Goal: Task Accomplishment & Management: Manage account settings

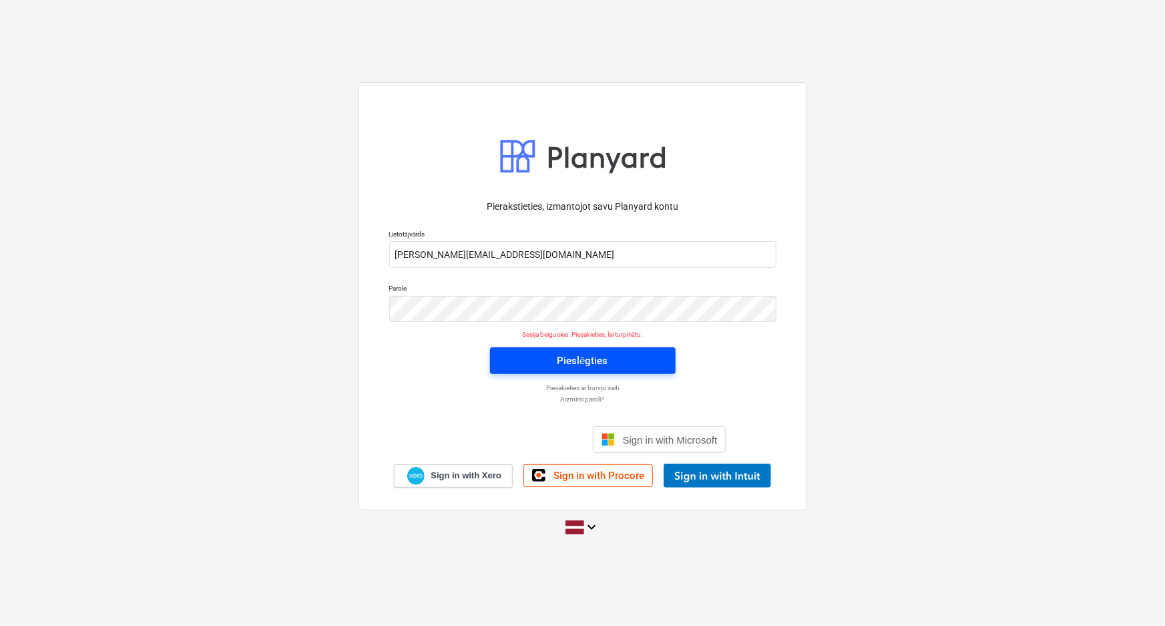
click at [586, 364] on div "Pieslēgties" at bounding box center [582, 360] width 51 height 17
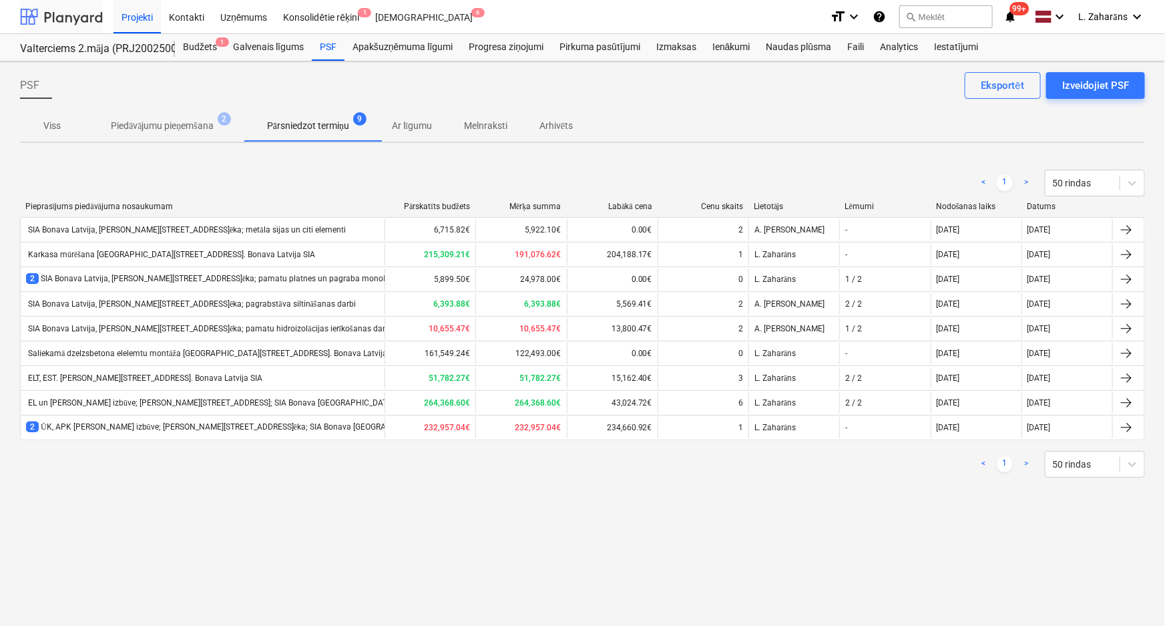
click at [57, 8] on div at bounding box center [61, 16] width 83 height 33
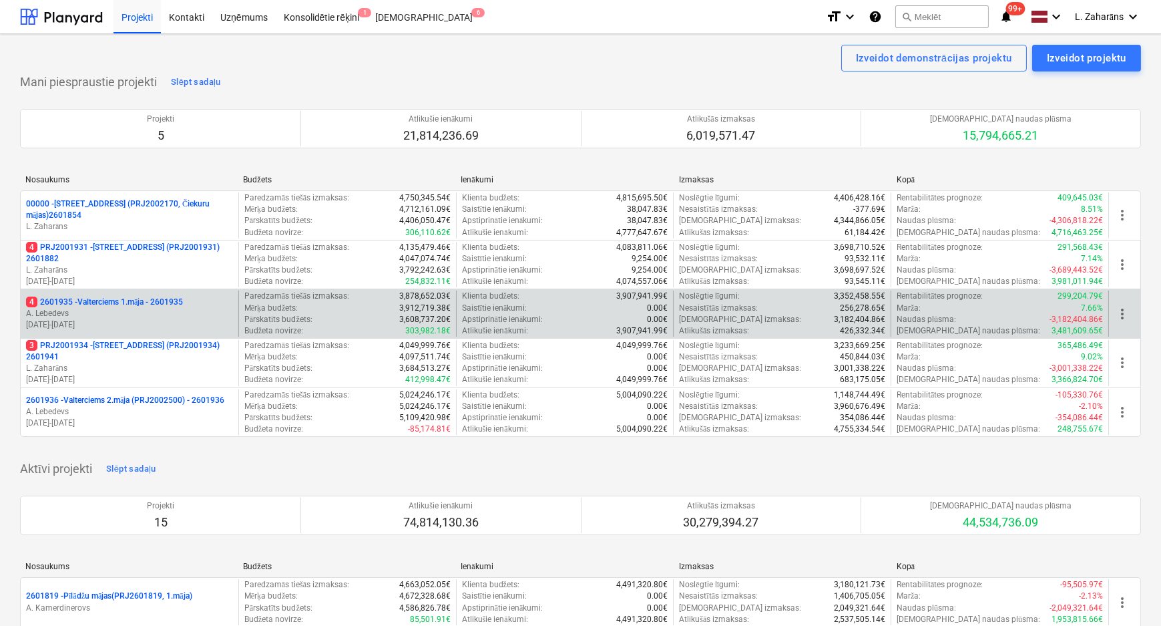
click at [135, 304] on p "4 2601935 - Valterciems 1.māja - 2601935" at bounding box center [104, 301] width 157 height 11
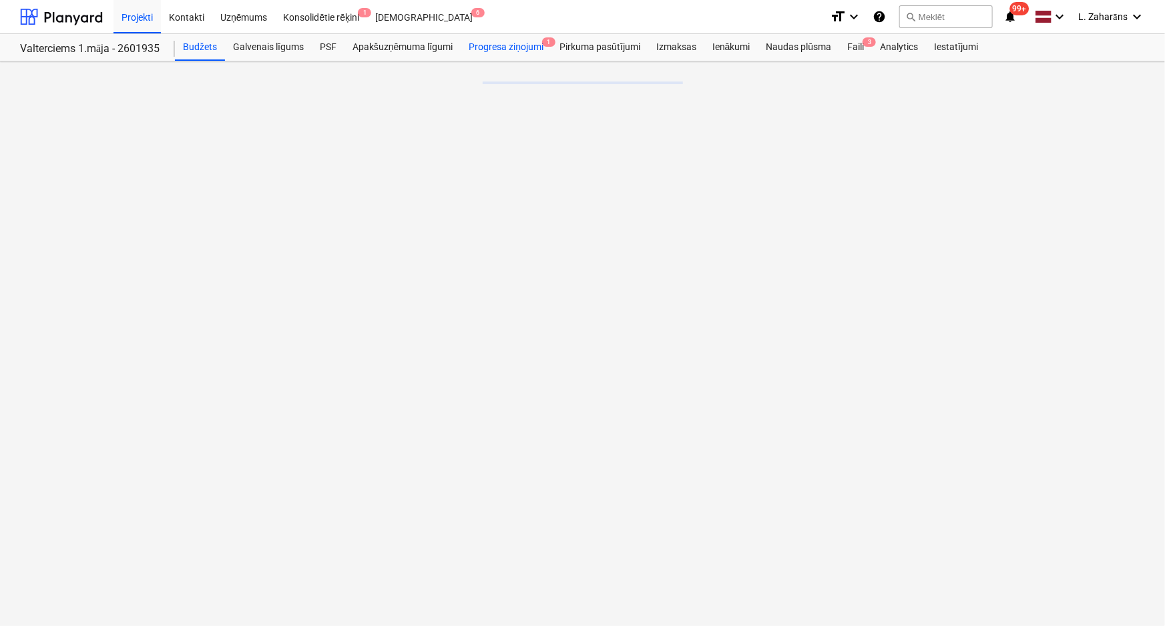
click at [520, 48] on div "Progresa ziņojumi 1" at bounding box center [506, 47] width 91 height 27
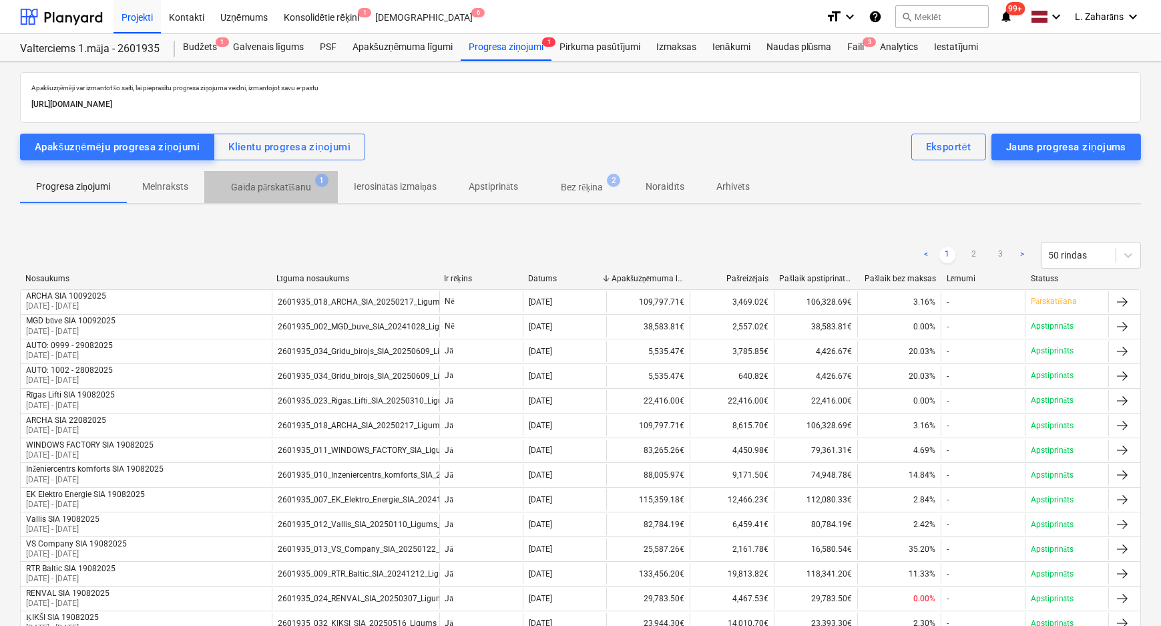
click at [268, 186] on p "Gaida pārskatīšanu" at bounding box center [271, 187] width 80 height 14
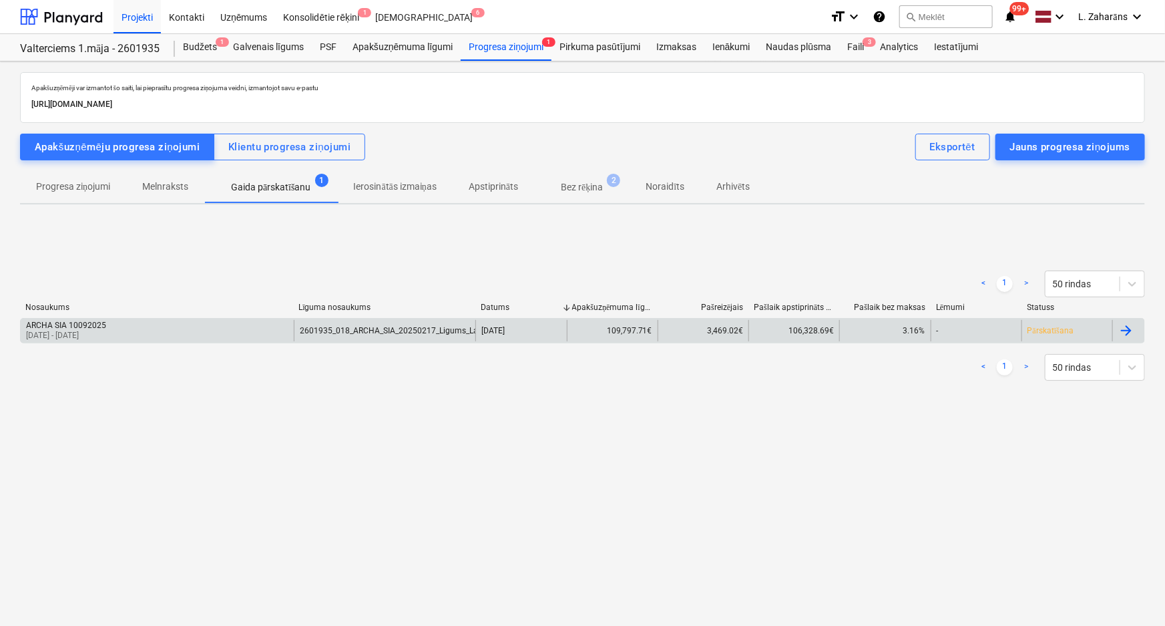
click at [214, 327] on div "ARCHA SIA 10092025 [DATE] - [DATE]" at bounding box center [157, 330] width 273 height 21
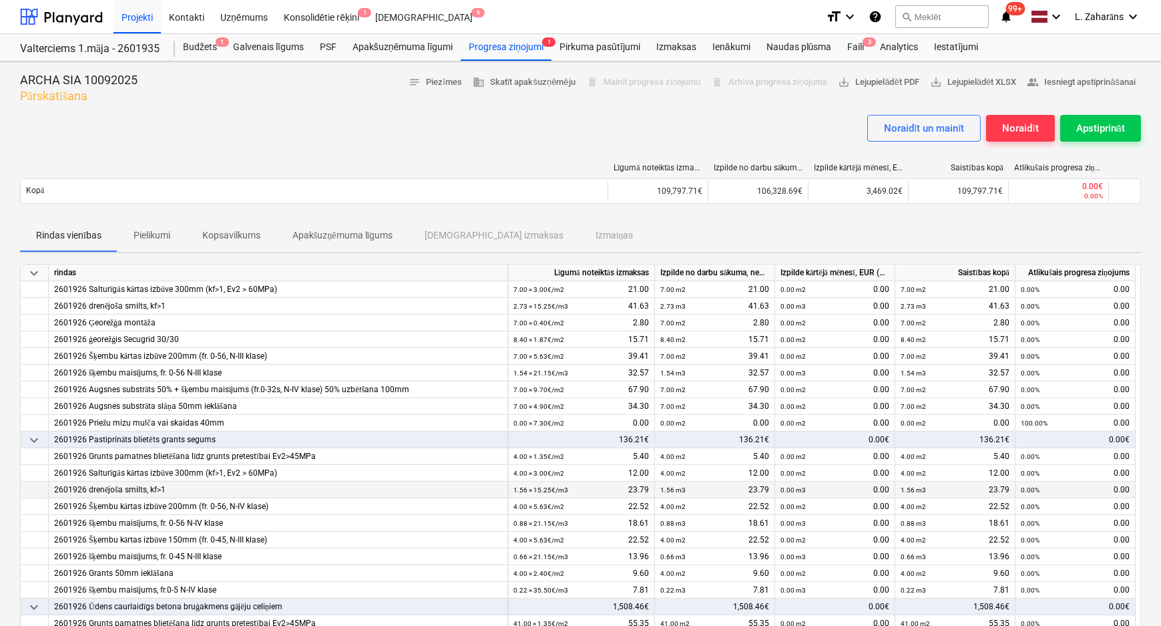
scroll to position [2003, 0]
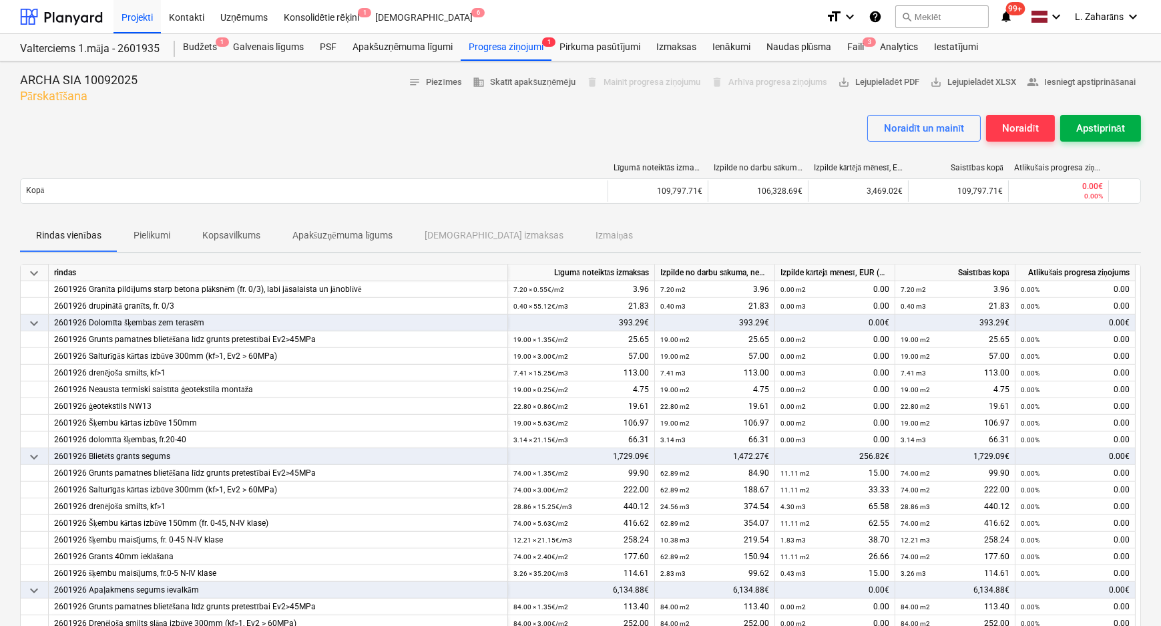
click at [1089, 131] on div "Apstiprināt" at bounding box center [1100, 128] width 49 height 17
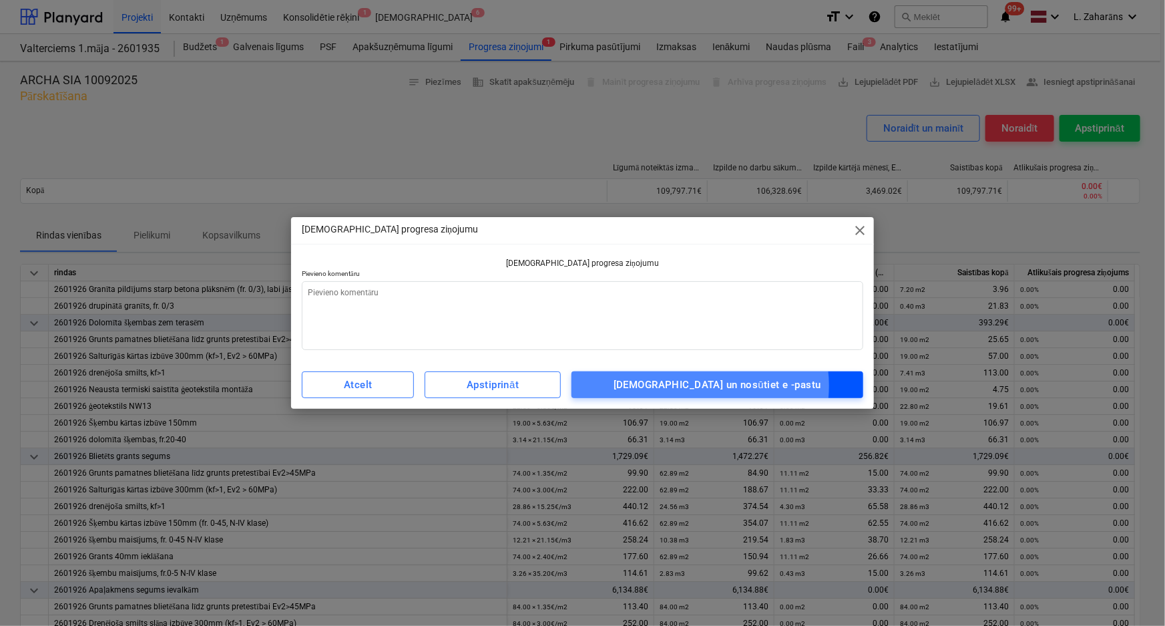
drag, startPoint x: 736, startPoint y: 386, endPoint x: 718, endPoint y: 372, distance: 22.8
click at [736, 382] on div "Apstipriniet un nosūtiet e -pastu" at bounding box center [718, 384] width 208 height 17
type textarea "x"
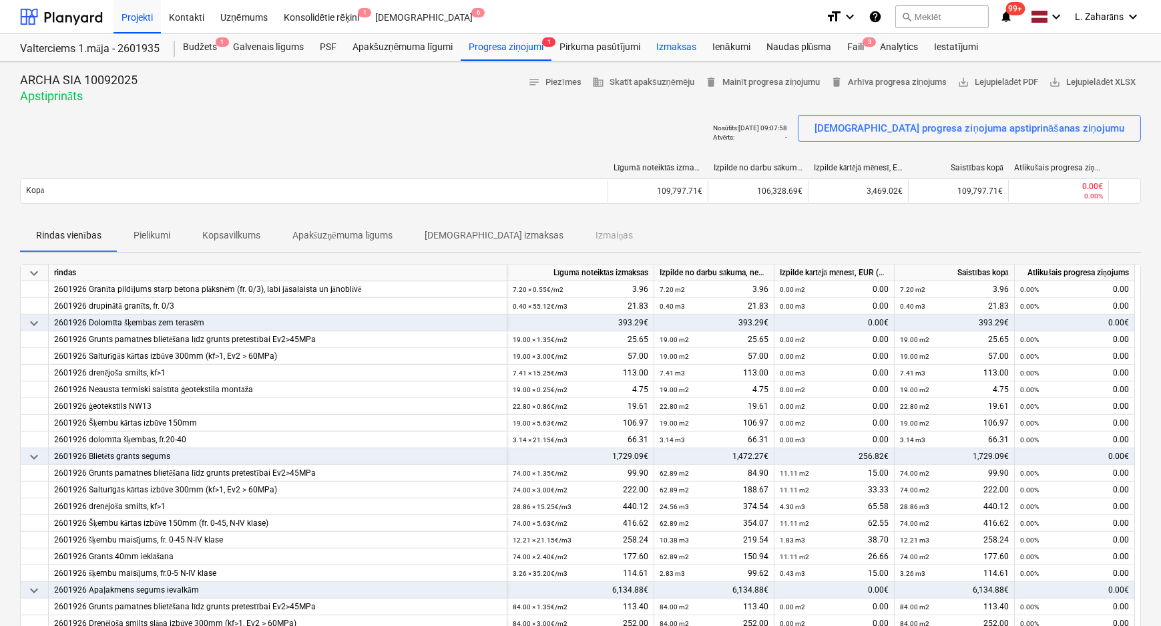
click at [666, 43] on div "Izmaksas" at bounding box center [676, 47] width 56 height 27
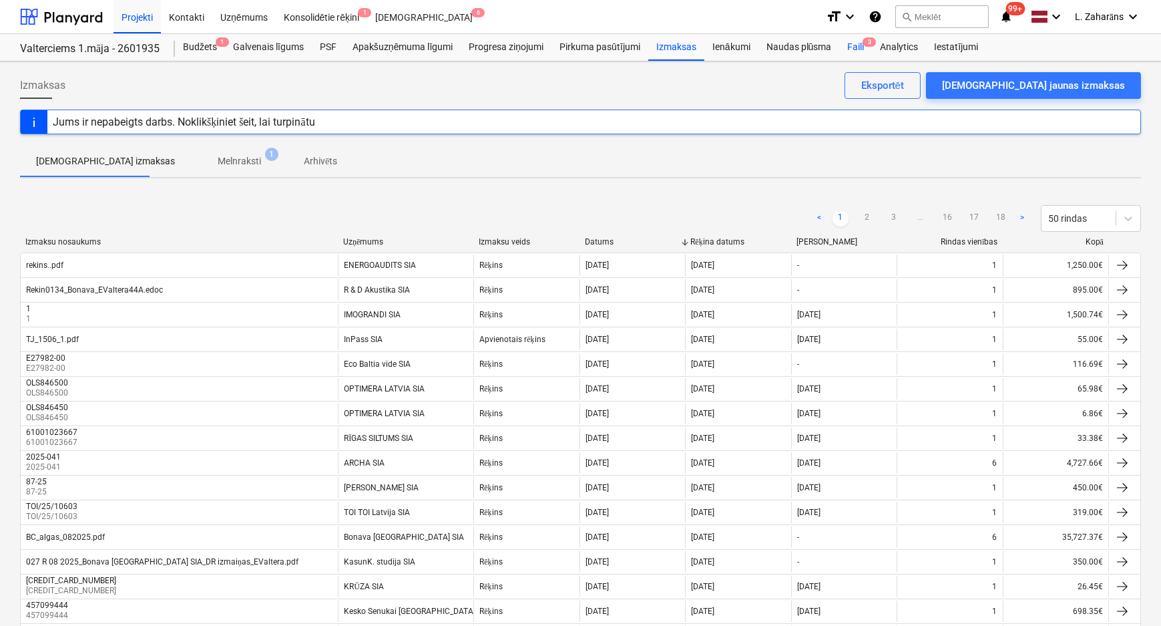
click at [857, 43] on div "Faili 3" at bounding box center [855, 47] width 33 height 27
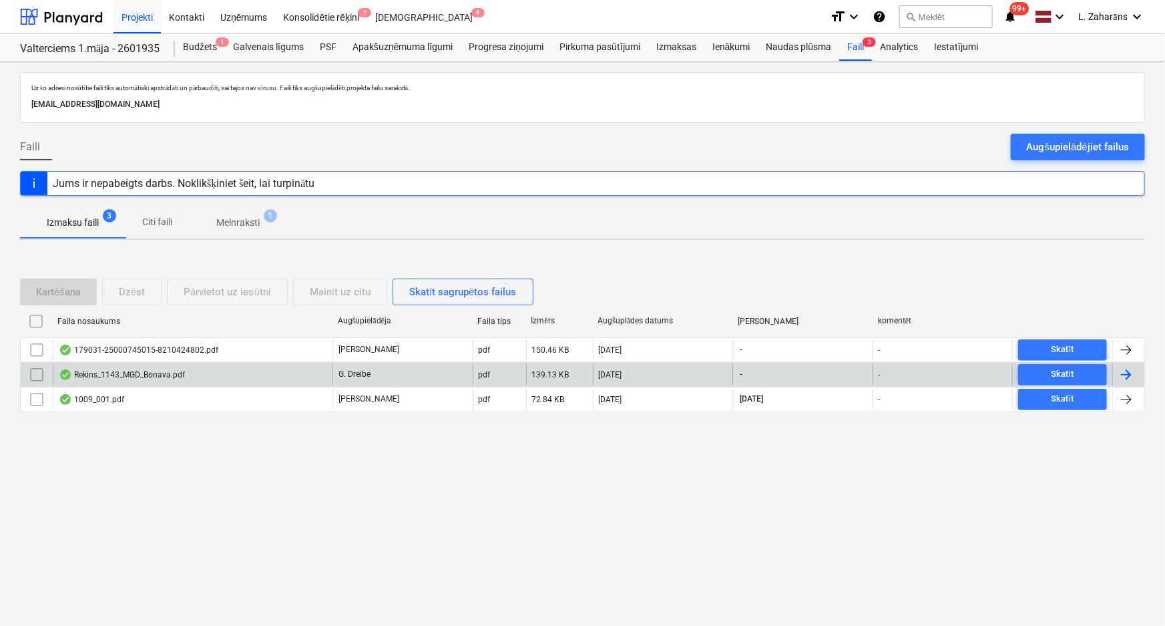
click at [285, 379] on div "Rekins_1143_MGD_Bonava.pdf" at bounding box center [193, 374] width 280 height 21
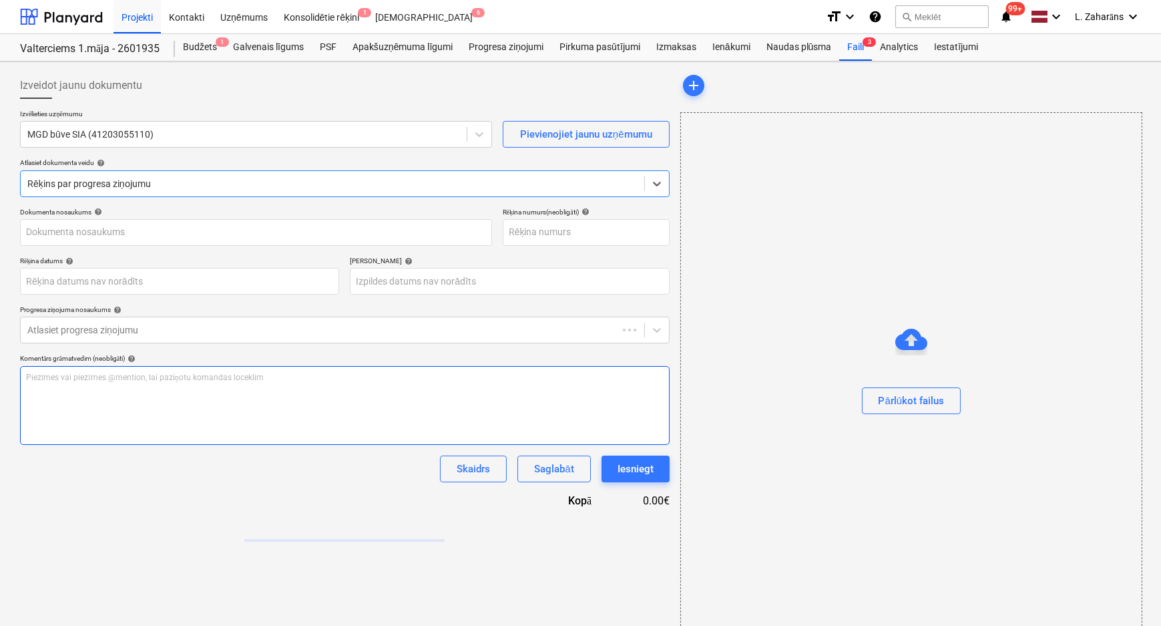
type input "1143"
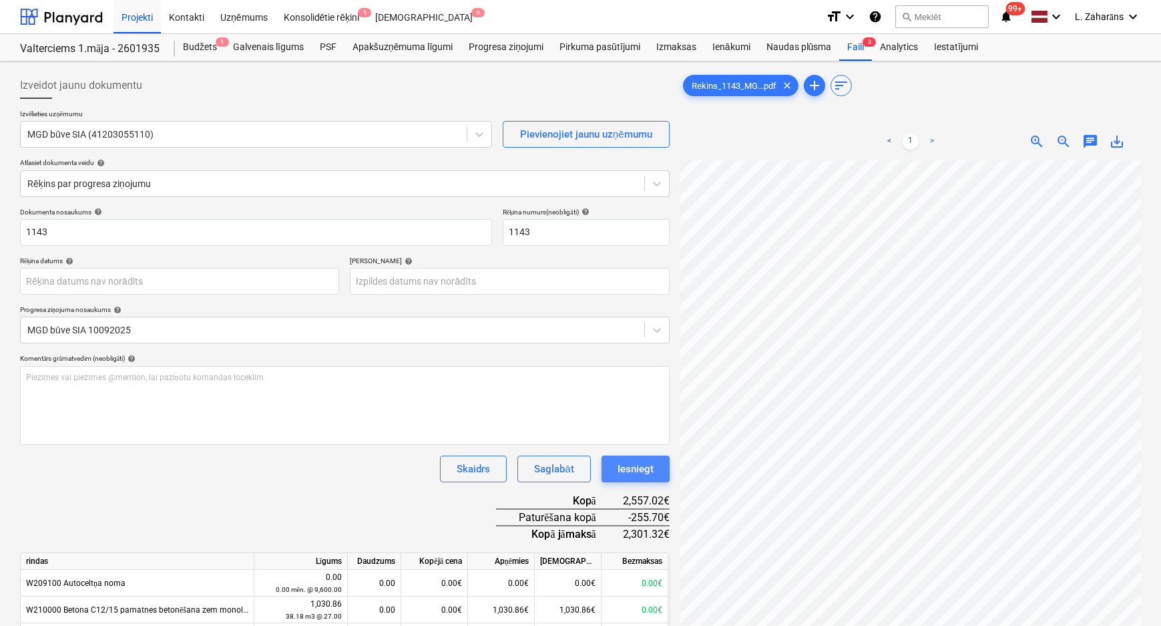
click at [630, 470] on div "Iesniegt" at bounding box center [636, 468] width 36 height 17
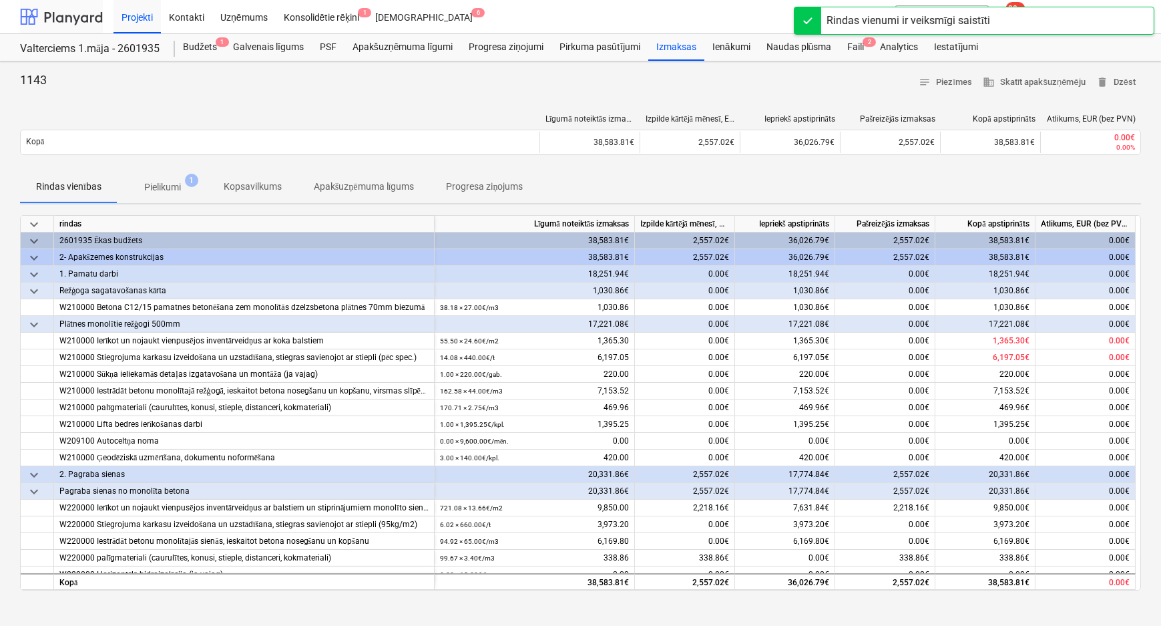
click at [81, 11] on div at bounding box center [61, 16] width 83 height 33
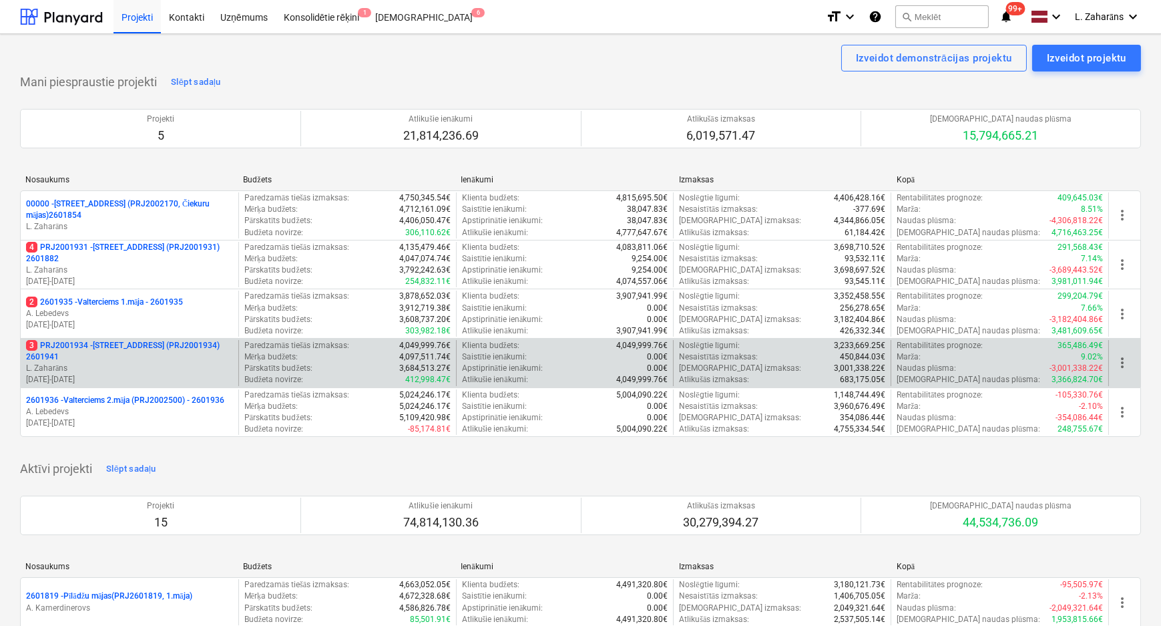
click at [118, 344] on p "3 PRJ2001934 - Mazā Robežu iela 1 (PRJ2001934) 2601941" at bounding box center [129, 351] width 207 height 23
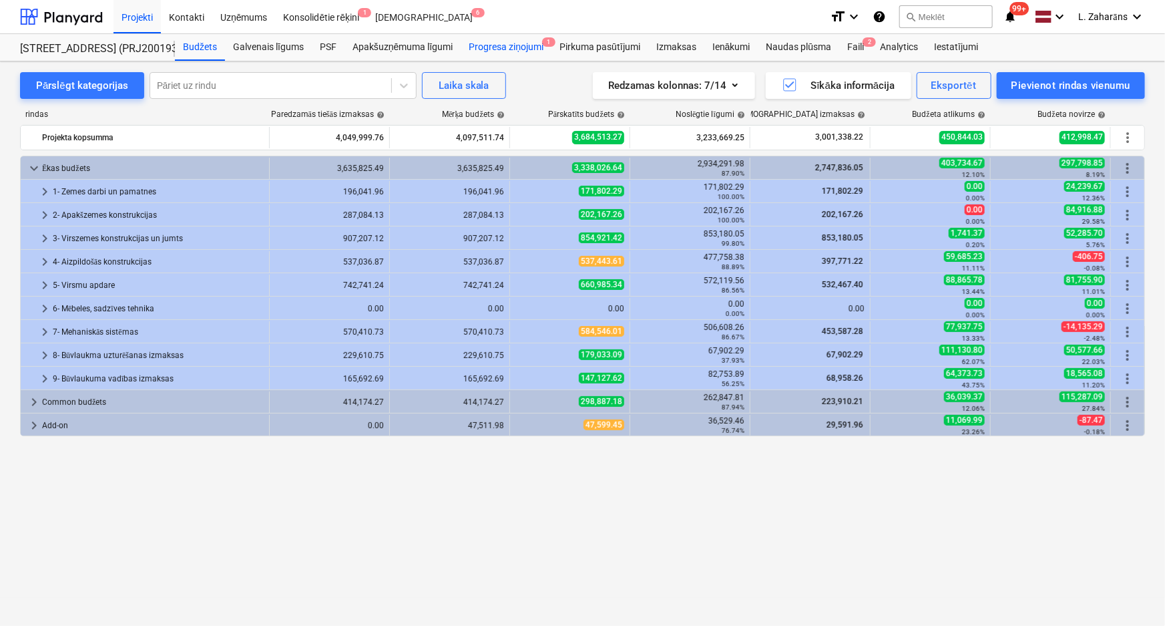
click at [515, 47] on div "Progresa ziņojumi 1" at bounding box center [506, 47] width 91 height 27
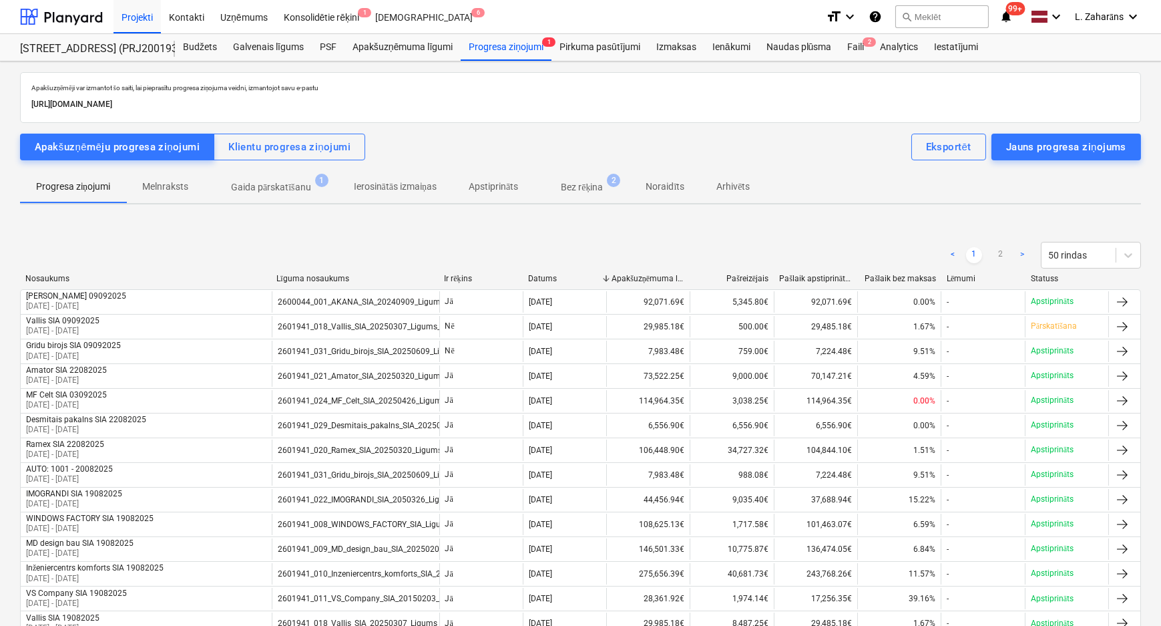
click at [290, 188] on p "Gaida pārskatīšanu" at bounding box center [271, 187] width 80 height 14
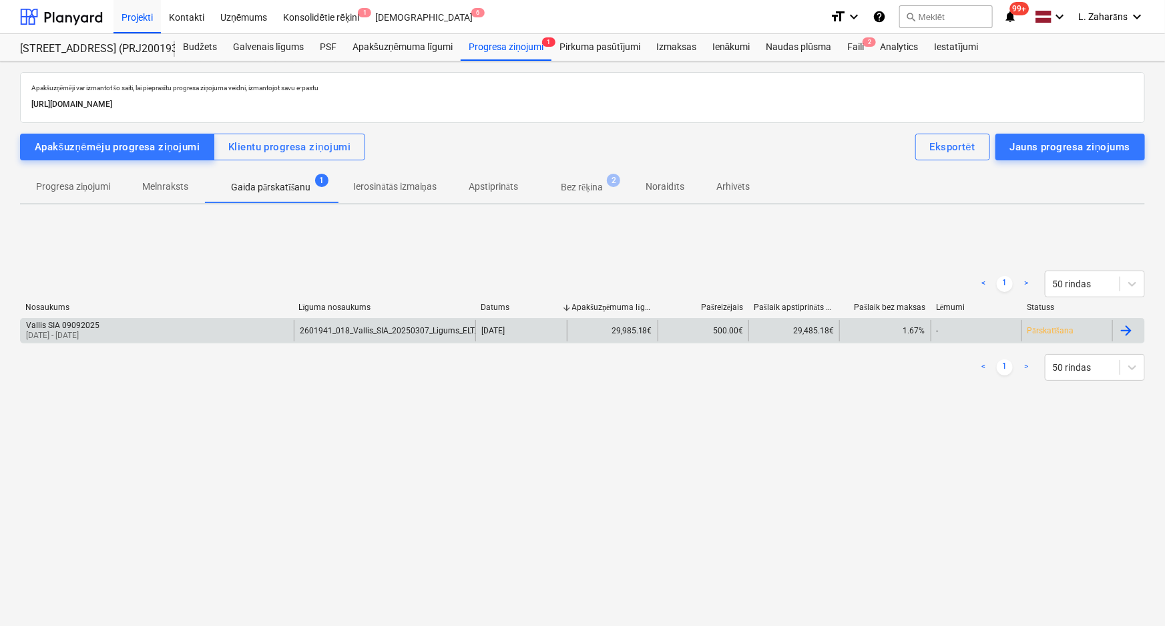
click at [256, 331] on div "Vallis SIA 09092025 25 Aug 2025 - 11 Sep 2025" at bounding box center [157, 330] width 273 height 21
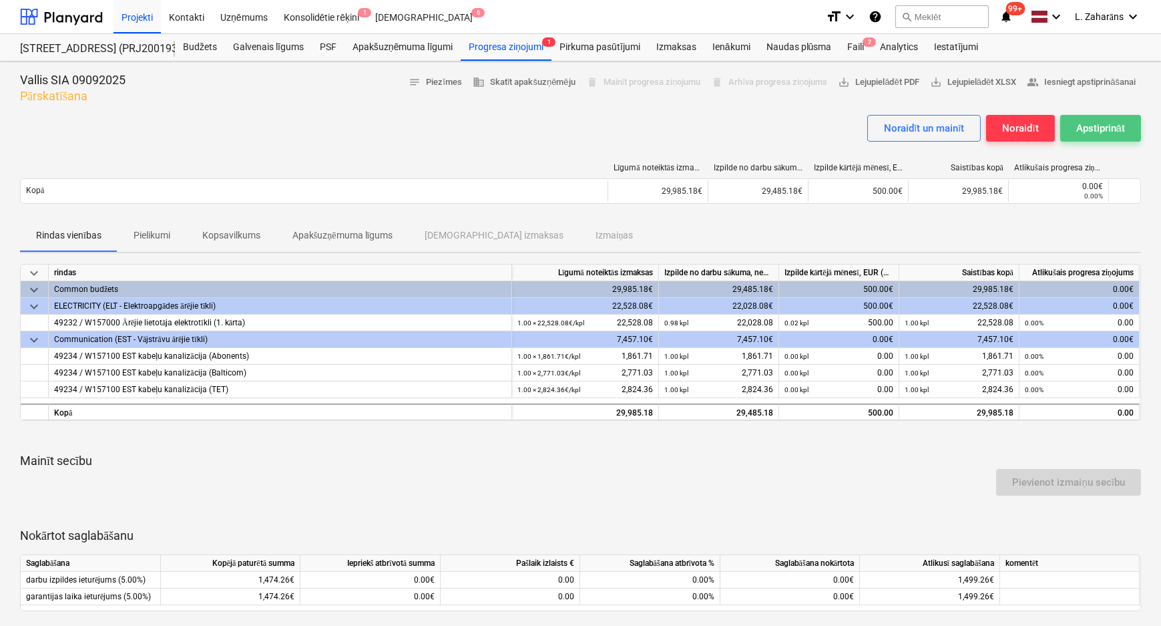
click at [1106, 126] on div "Apstiprināt" at bounding box center [1100, 128] width 49 height 17
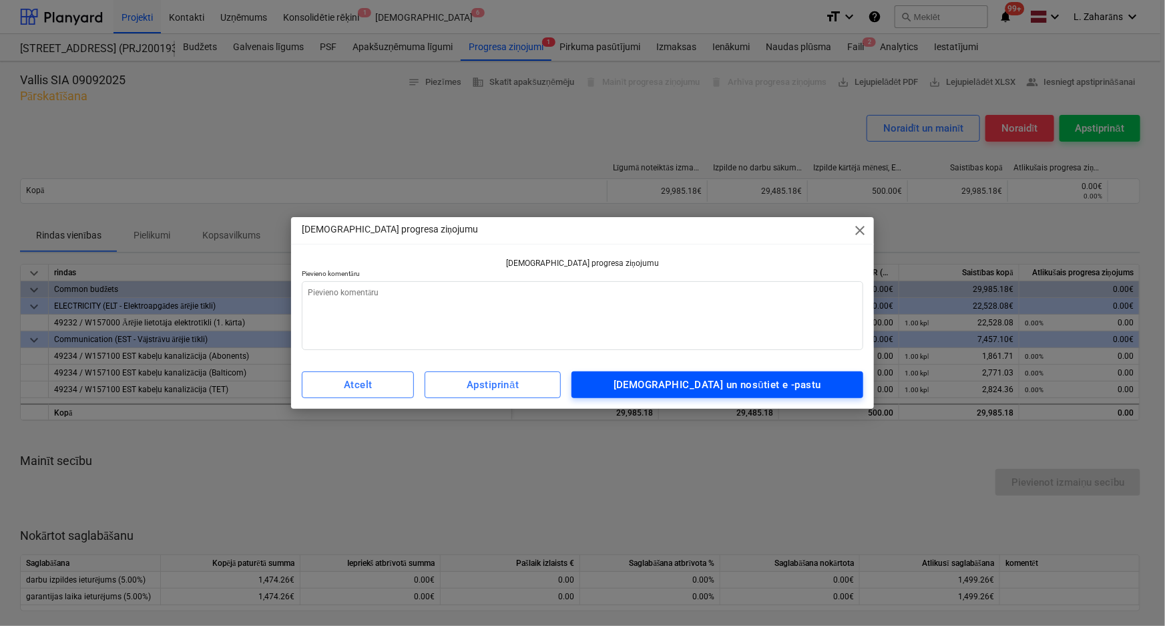
click at [729, 387] on div "Apstipriniet un nosūtiet e -pastu" at bounding box center [718, 384] width 208 height 17
type textarea "x"
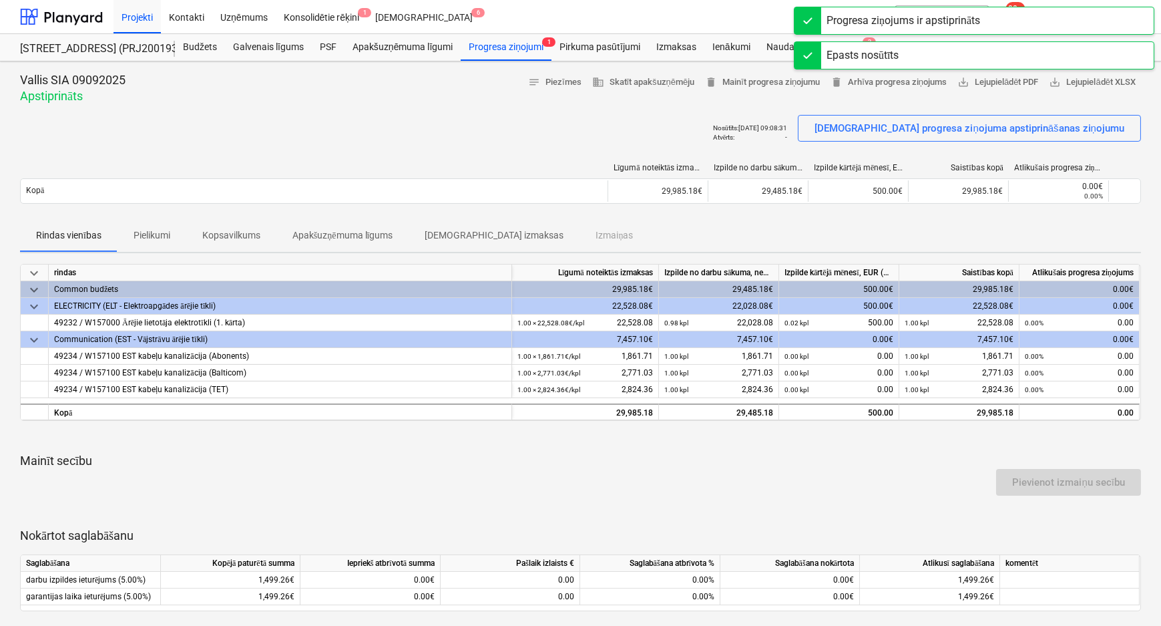
click at [663, 111] on div at bounding box center [580, 109] width 1121 height 11
click at [855, 47] on div "Faili 2" at bounding box center [855, 47] width 33 height 27
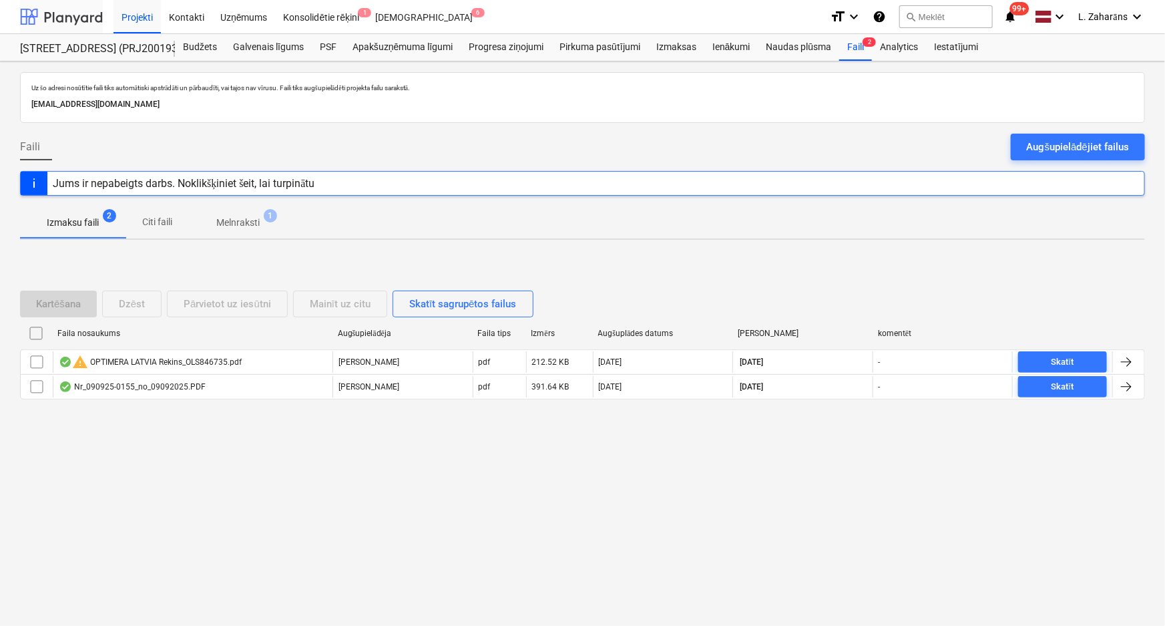
click at [81, 12] on div at bounding box center [61, 16] width 83 height 33
